Goal: Task Accomplishment & Management: Manage account settings

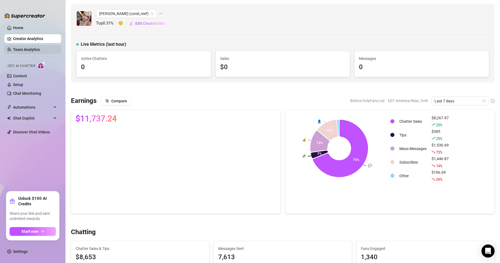
click at [21, 50] on link "Team Analytics" at bounding box center [26, 49] width 27 height 4
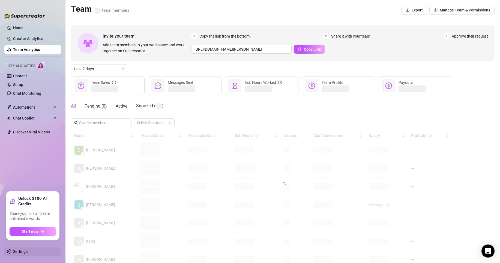
click at [28, 253] on link "Settings" at bounding box center [20, 252] width 14 height 4
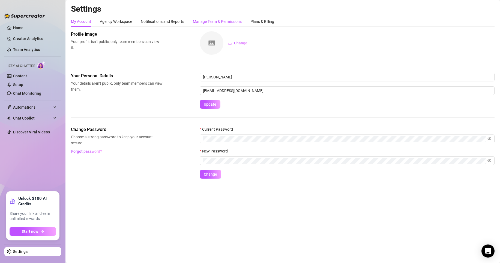
click at [226, 19] on div "Manage Team & Permissions" at bounding box center [217, 22] width 49 height 6
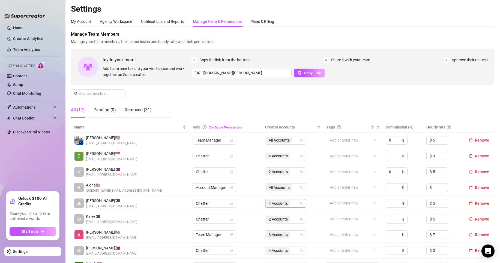
click at [293, 205] on div "4 Accounts" at bounding box center [282, 204] width 33 height 8
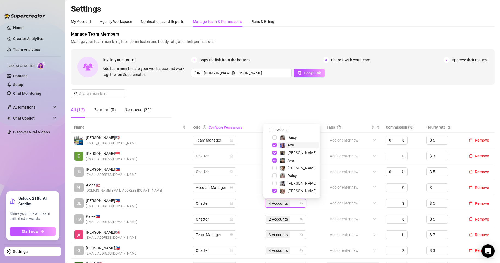
click at [294, 148] on span "Ava" at bounding box center [297, 145] width 41 height 7
click at [293, 162] on span "Ava" at bounding box center [290, 160] width 7 height 4
click at [293, 153] on span "[PERSON_NAME]" at bounding box center [301, 153] width 29 height 4
click at [295, 192] on span "[PERSON_NAME]" at bounding box center [301, 191] width 29 height 4
click at [293, 184] on div "[PERSON_NAME] (@coral_reef)" at bounding box center [297, 179] width 57 height 10
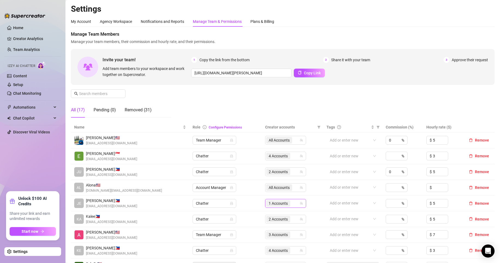
click at [291, 200] on div "1 Accounts" at bounding box center [282, 204] width 33 height 8
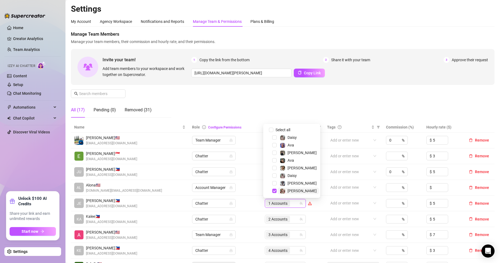
click at [291, 192] on span "[PERSON_NAME]" at bounding box center [301, 191] width 29 height 4
click at [289, 182] on span "[PERSON_NAME]" at bounding box center [301, 183] width 29 height 4
click at [293, 170] on div "[PERSON_NAME]" at bounding box center [301, 168] width 29 height 7
click at [294, 140] on div "Daisy" at bounding box center [291, 137] width 9 height 7
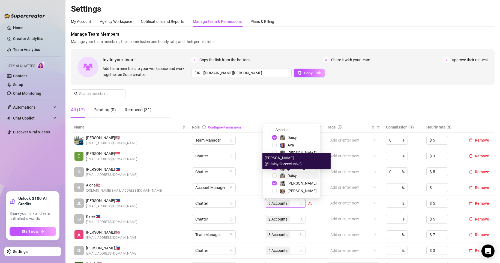
click at [295, 174] on span "Daisy" at bounding box center [291, 176] width 9 height 4
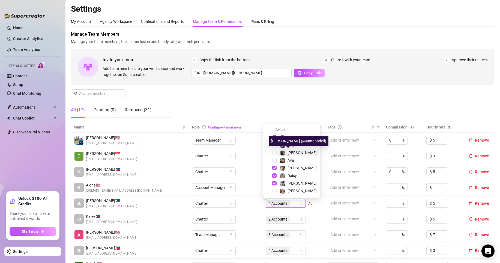
click at [292, 153] on span "[PERSON_NAME]" at bounding box center [301, 153] width 29 height 4
click at [291, 153] on span "[PERSON_NAME]" at bounding box center [301, 153] width 29 height 4
click at [293, 107] on div "Manage Team Members Manage your team members, their commission and hourly rate,…" at bounding box center [282, 76] width 423 height 91
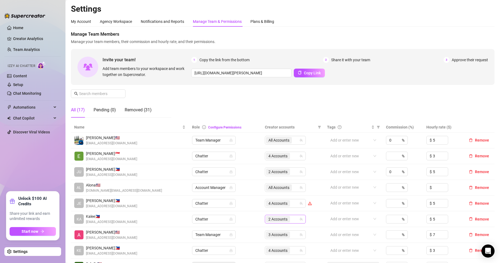
click at [288, 219] on div "2 Accounts" at bounding box center [278, 220] width 25 height 8
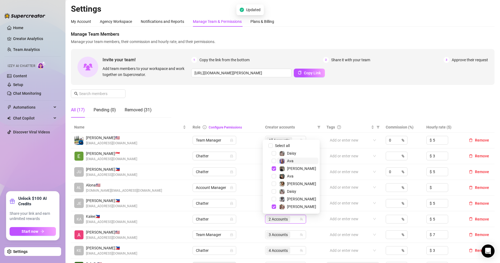
click at [291, 160] on span "Ava" at bounding box center [290, 161] width 7 height 4
click at [296, 174] on span "Ava" at bounding box center [297, 176] width 41 height 7
click at [304, 110] on div "Manage Team Members Manage your team members, their commission and hourly rate,…" at bounding box center [282, 76] width 423 height 91
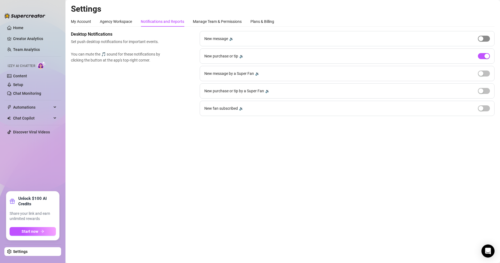
click at [483, 36] on div "button" at bounding box center [480, 38] width 5 height 5
click at [483, 39] on span "button" at bounding box center [483, 39] width 12 height 6
click at [483, 57] on span "button" at bounding box center [483, 56] width 12 height 6
click at [483, 57] on div "button" at bounding box center [480, 56] width 5 height 5
